Goal: Check status: Check status

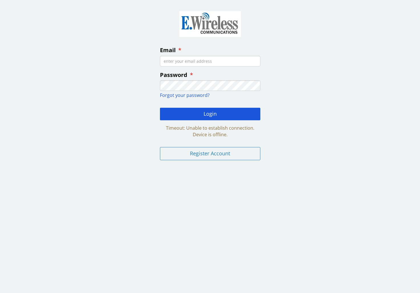
type input "[EMAIL_ADDRESS][DOMAIN_NAME]"
click at [210, 113] on button "Login" at bounding box center [210, 114] width 100 height 13
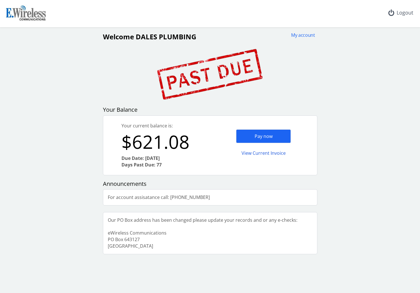
click at [246, 152] on div "View Current Invoice" at bounding box center [263, 152] width 55 height 13
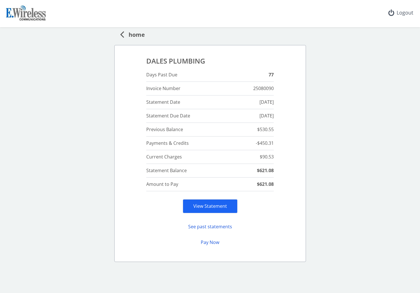
click at [127, 34] on span "home" at bounding box center [134, 33] width 21 height 11
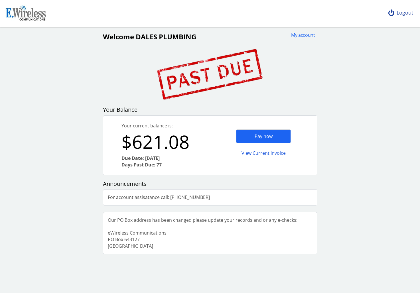
click at [401, 13] on div "Logout" at bounding box center [400, 13] width 34 height 26
